Goal: Find specific page/section: Find specific page/section

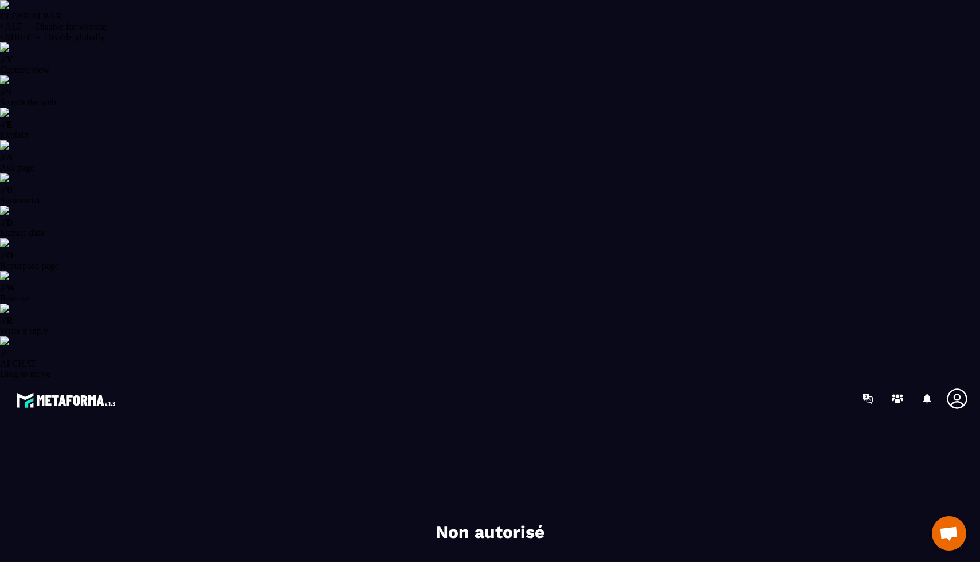
select select "******"
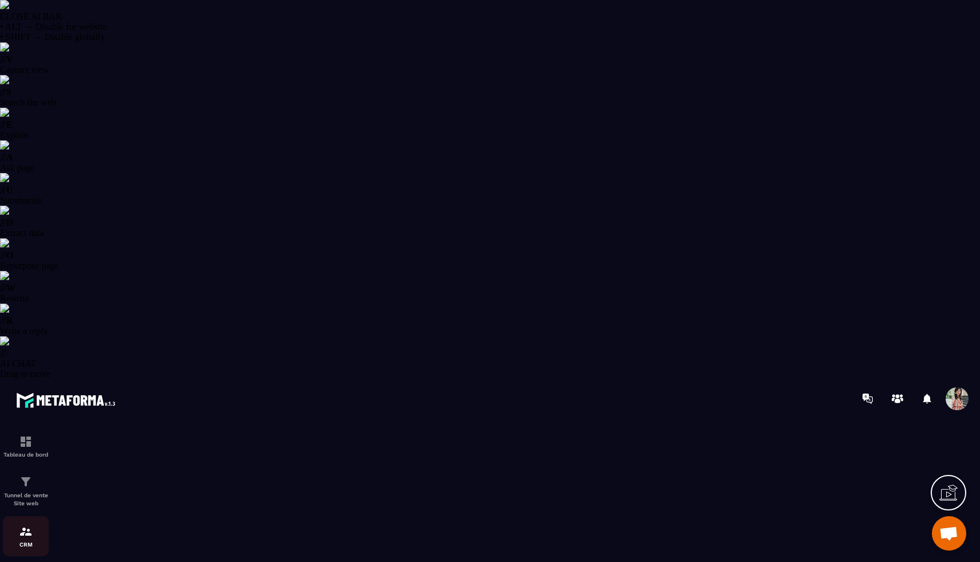
click at [33, 542] on p "CRM" at bounding box center [26, 545] width 46 height 6
